Goal: Information Seeking & Learning: Find specific fact

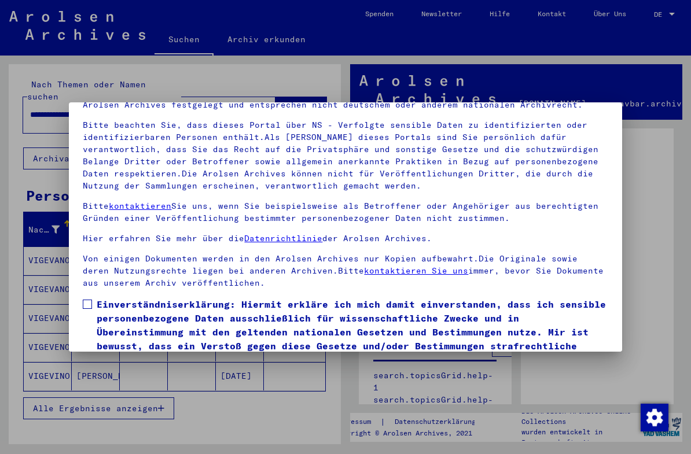
scroll to position [79, 0]
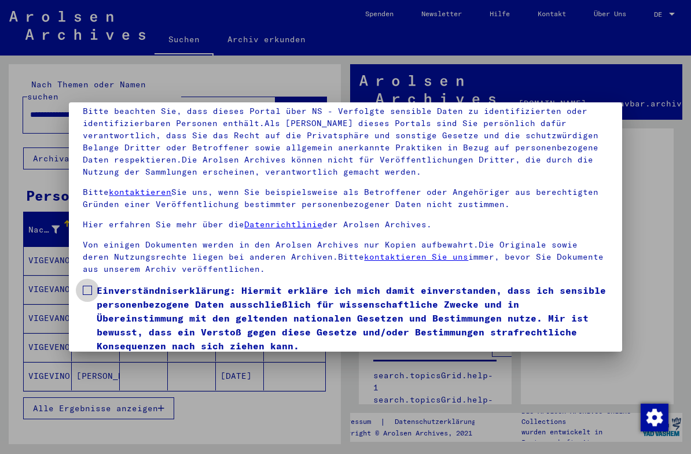
click at [97, 294] on span "Einverständniserklärung: Hiermit erkläre ich mich damit einverstanden, dass ich…" at bounding box center [352, 317] width 511 height 69
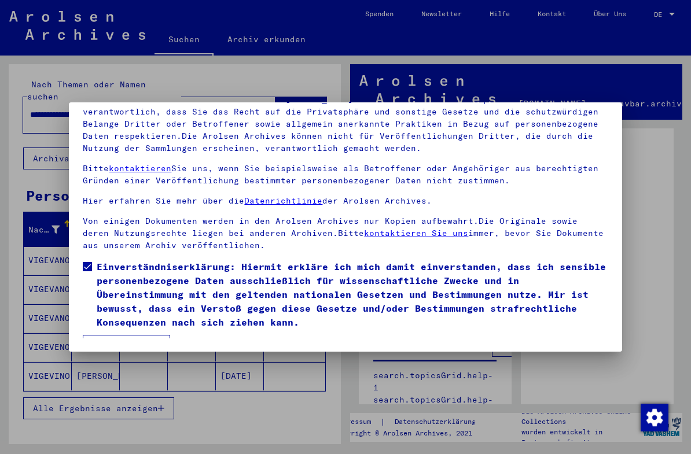
scroll to position [121, 0]
click at [110, 335] on button "Ich stimme zu" at bounding box center [126, 346] width 87 height 22
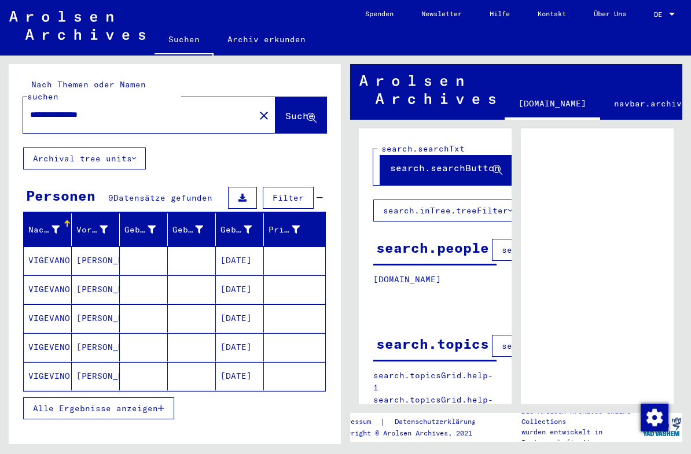
click at [78, 403] on span "Alle Ergebnisse anzeigen" at bounding box center [95, 408] width 125 height 10
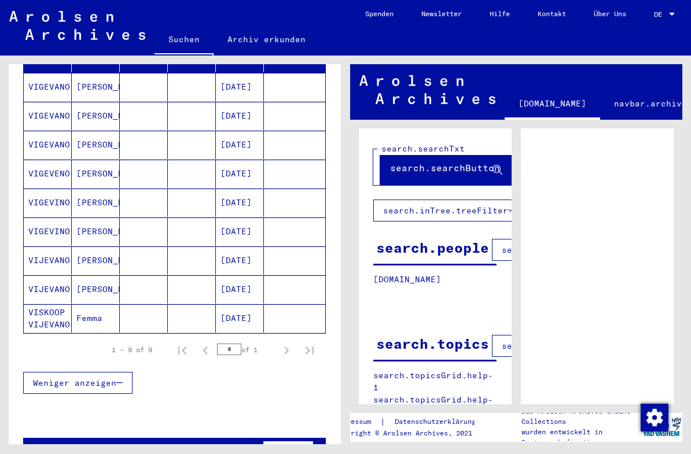
click at [46, 246] on mat-cell "VIJEVANO" at bounding box center [48, 260] width 48 height 28
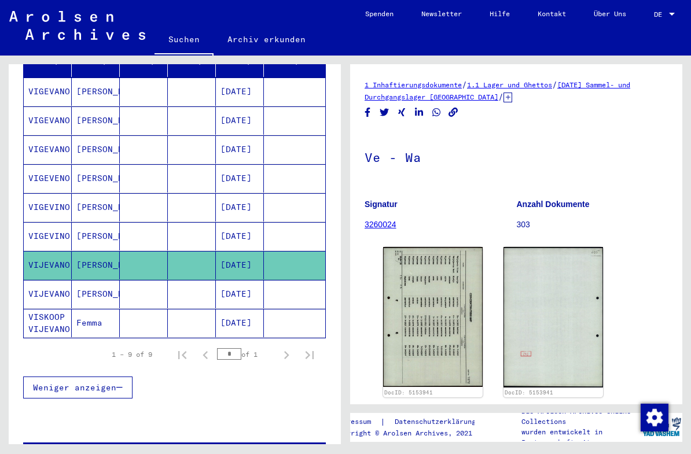
click at [54, 282] on mat-cell "VIJEVANO" at bounding box center [48, 294] width 48 height 28
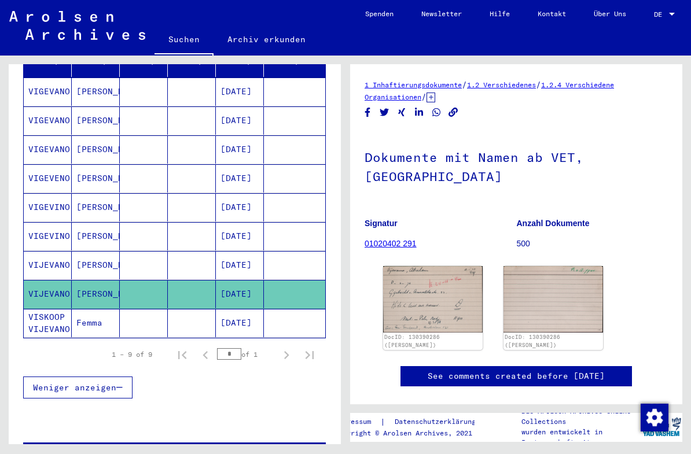
click at [430, 278] on img at bounding box center [432, 299] width 99 height 67
